Goal: Task Accomplishment & Management: Manage account settings

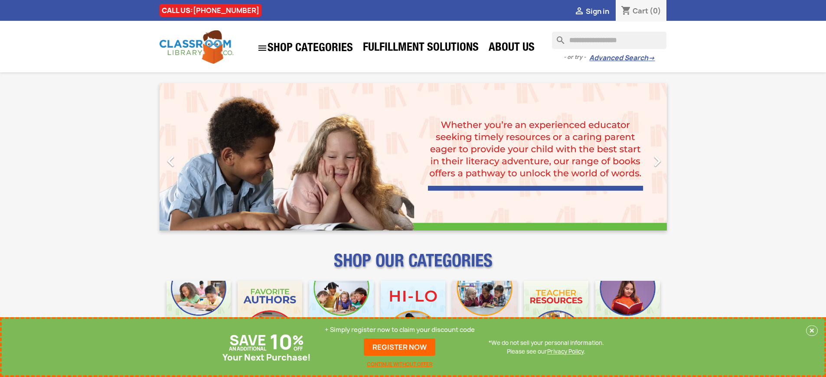
click at [400, 330] on p "+ Simply register now to claim your discount code" at bounding box center [400, 330] width 150 height 9
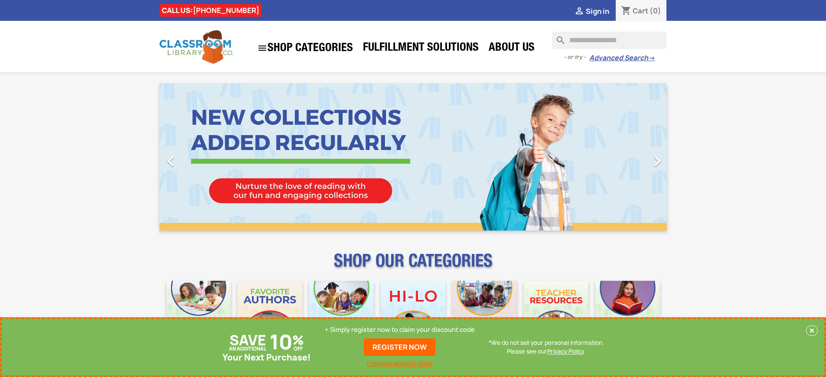
click at [400, 330] on p "+ Simply register now to claim your discount code" at bounding box center [400, 330] width 150 height 9
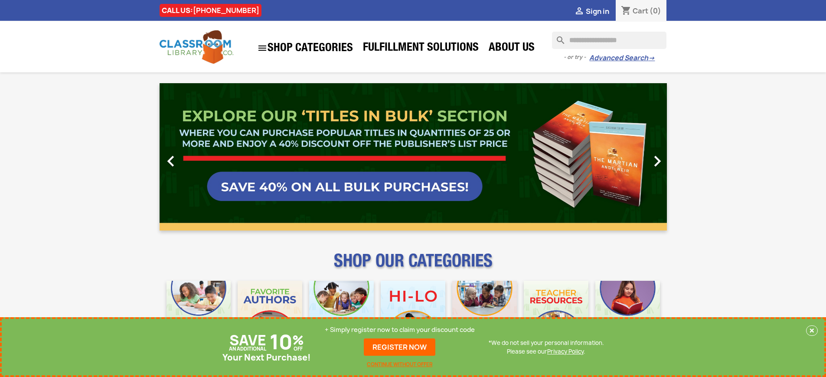
click at [400, 330] on p "+ Simply register now to claim your discount code" at bounding box center [400, 330] width 150 height 9
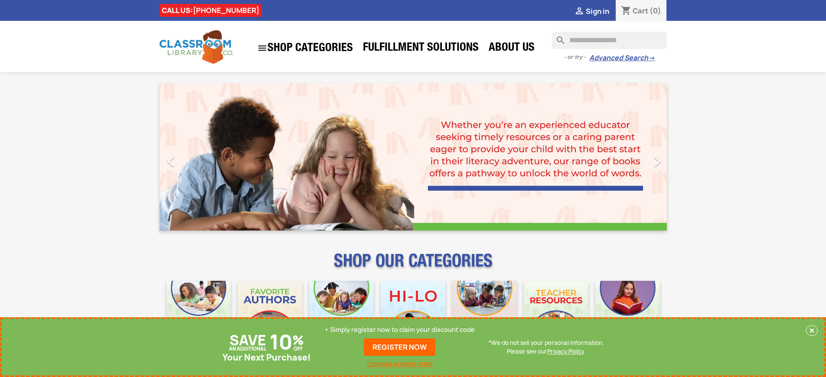
click at [400, 330] on p "+ Simply register now to claim your discount code" at bounding box center [400, 330] width 150 height 9
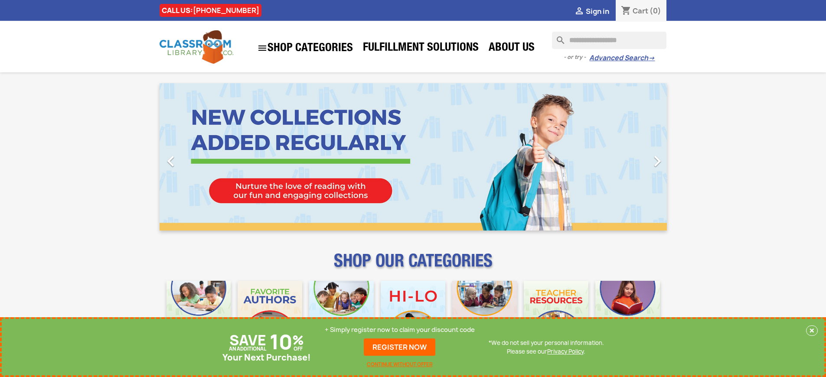
click at [400, 330] on p "+ Simply register now to claim your discount code" at bounding box center [400, 330] width 150 height 9
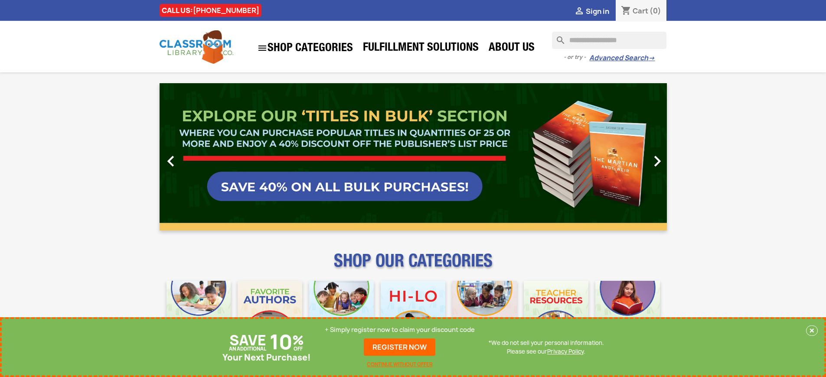
click at [400, 330] on p "+ Simply register now to claim your discount code" at bounding box center [400, 330] width 150 height 9
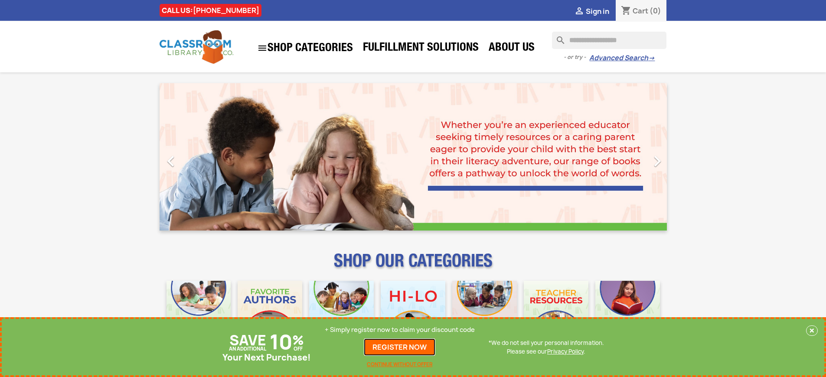
click at [400, 347] on link "REGISTER NOW" at bounding box center [400, 347] width 72 height 17
click at [400, 330] on p "+ Simply register now to claim your discount code" at bounding box center [400, 330] width 150 height 9
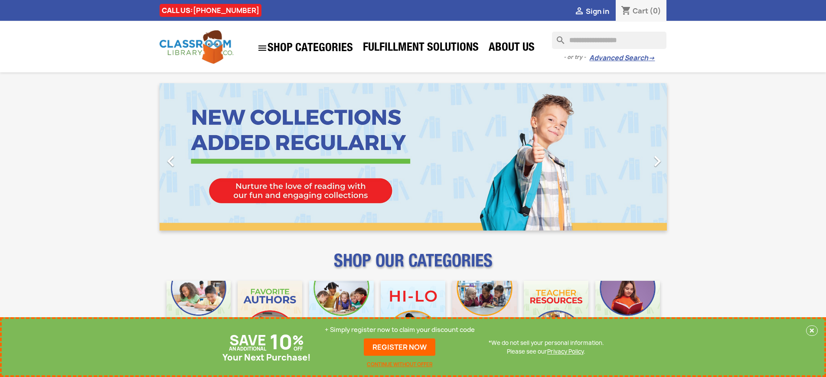
click at [400, 330] on p "+ Simply register now to claim your discount code" at bounding box center [400, 330] width 150 height 9
click at [400, 347] on link "REGISTER NOW" at bounding box center [400, 347] width 72 height 17
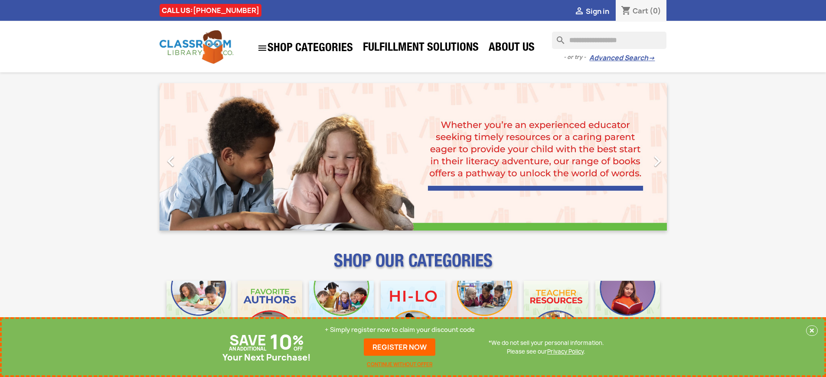
click at [400, 330] on p "+ Simply register now to claim your discount code" at bounding box center [400, 330] width 150 height 9
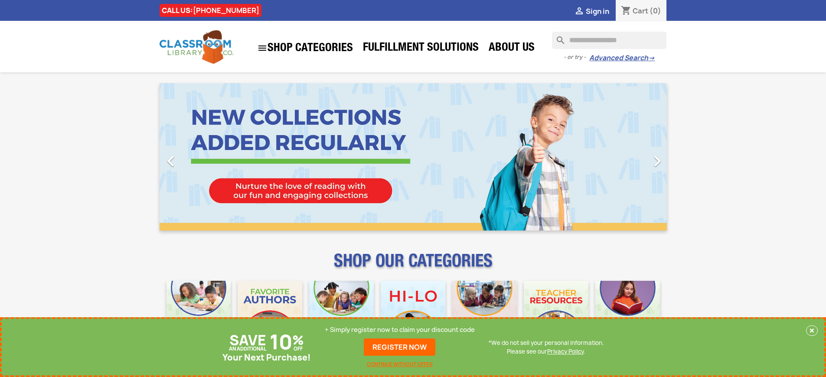
click at [400, 330] on p "+ Simply register now to claim your discount code" at bounding box center [400, 330] width 150 height 9
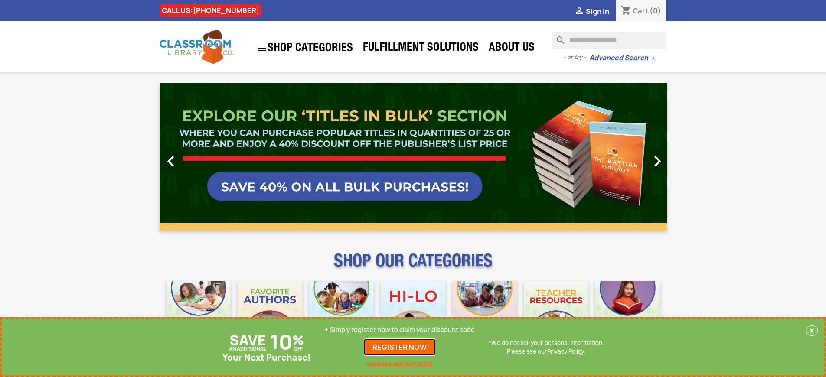
click at [400, 347] on link "REGISTER NOW" at bounding box center [400, 347] width 72 height 17
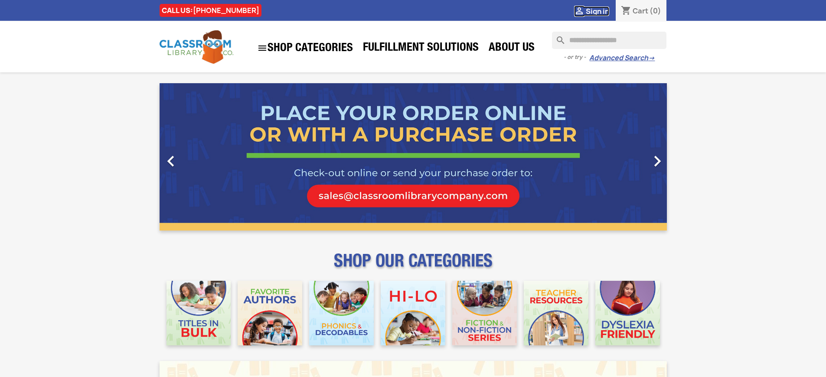
click at [597, 11] on span "Sign in" at bounding box center [597, 12] width 23 height 10
